Goal: Obtain resource: Obtain resource

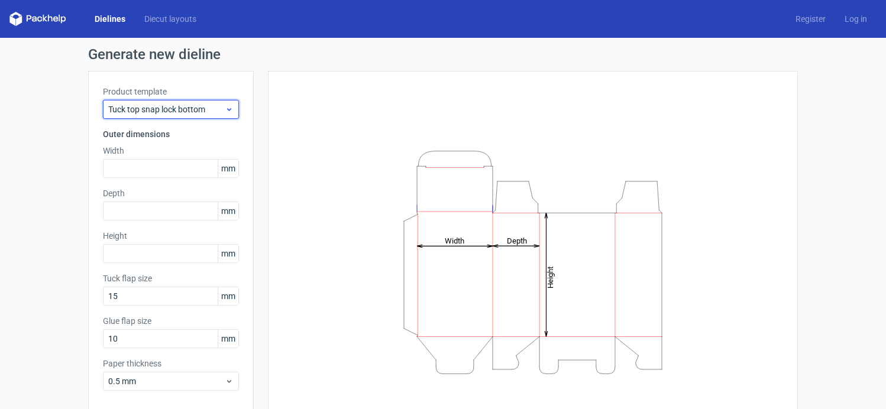
click at [139, 112] on span "Tuck top snap lock bottom" at bounding box center [166, 109] width 116 height 12
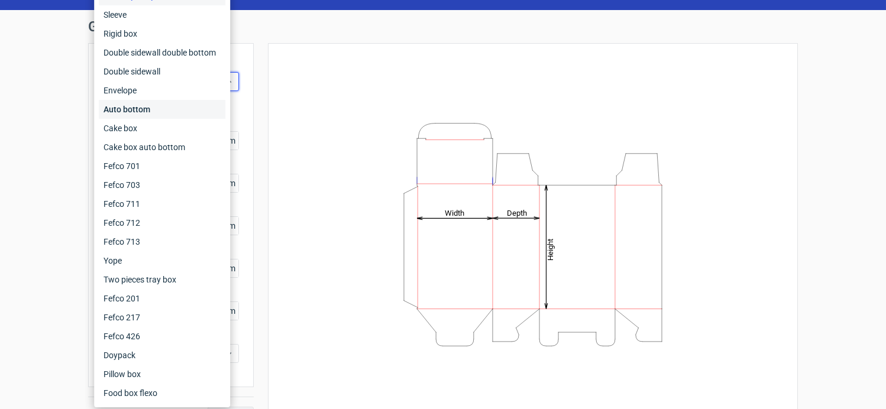
scroll to position [53, 0]
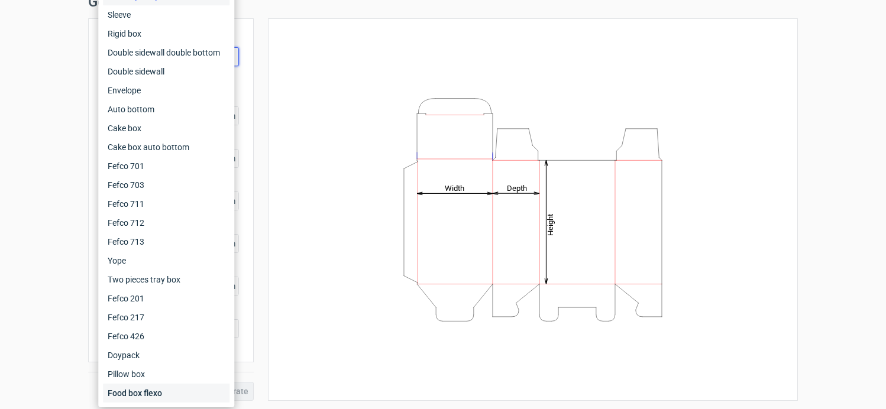
click at [129, 394] on div "Food box flexo" at bounding box center [166, 393] width 127 height 19
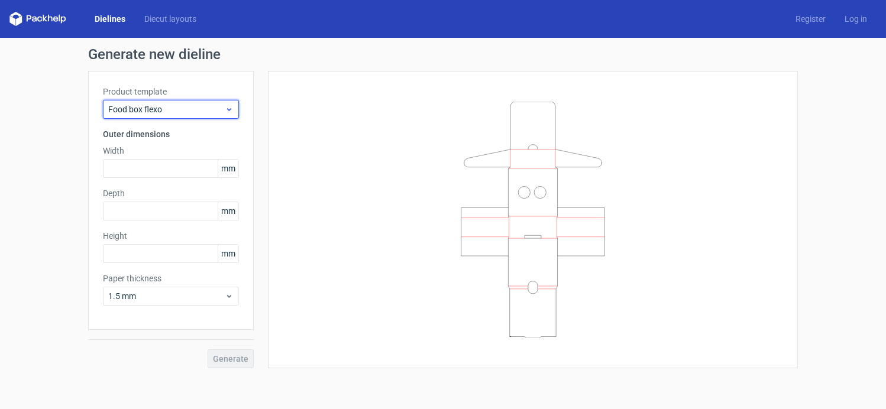
click at [199, 110] on span "Food box flexo" at bounding box center [166, 109] width 116 height 12
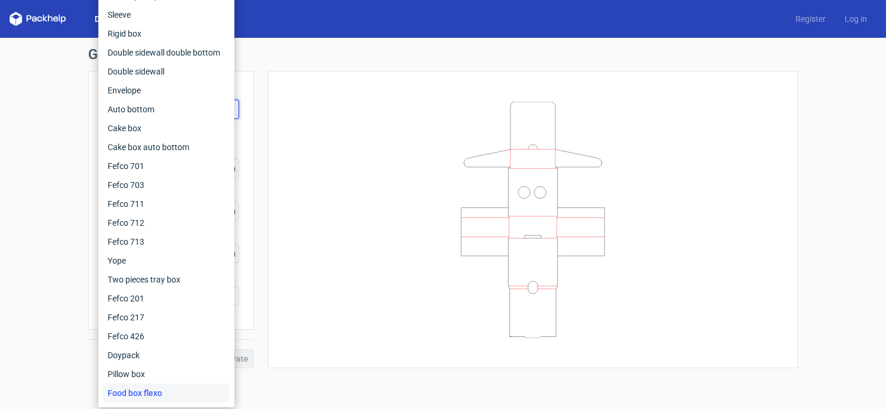
click at [278, 106] on div at bounding box center [533, 219] width 530 height 297
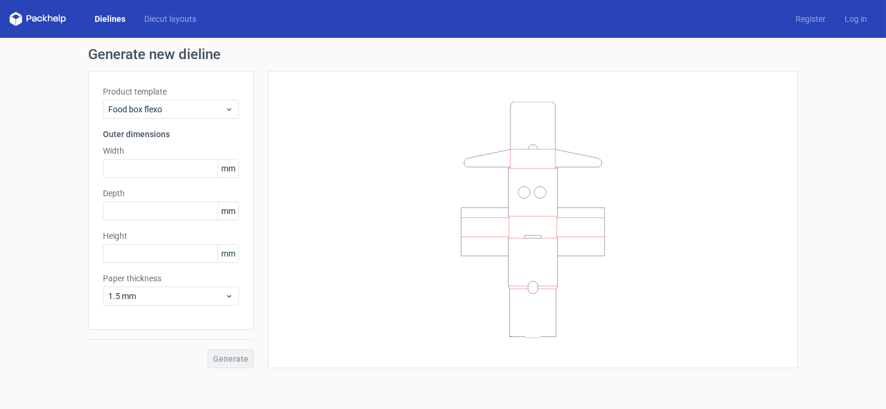
click at [120, 23] on link "Dielines" at bounding box center [110, 19] width 50 height 12
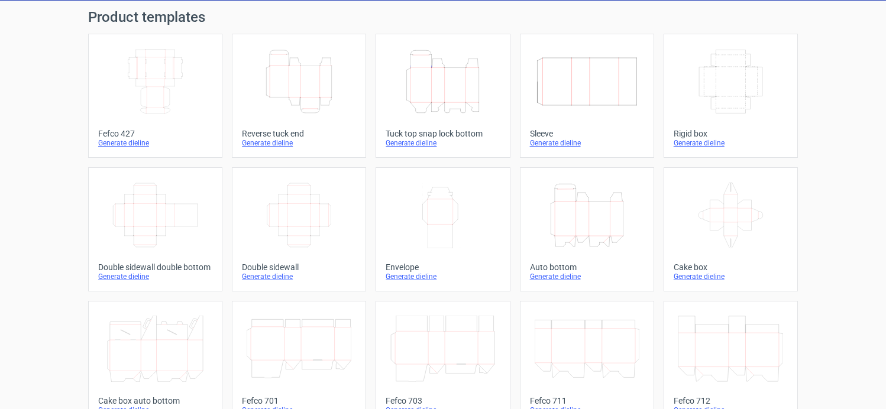
scroll to position [33, 0]
